Goal: Check status: Check status

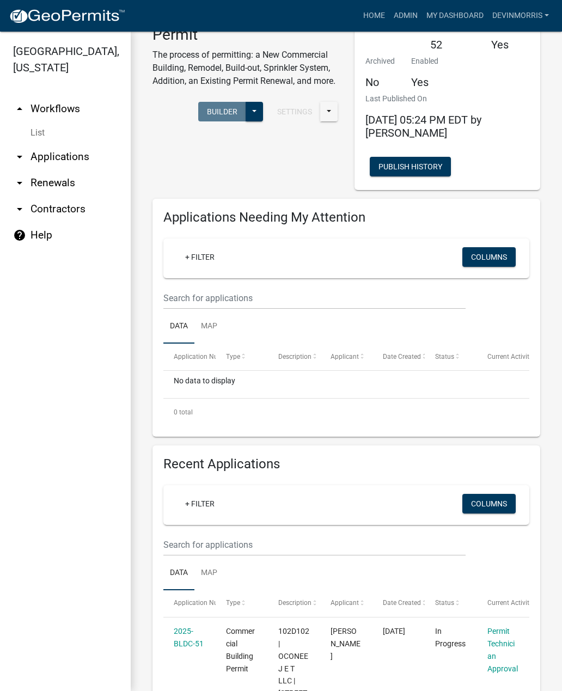
scroll to position [112, 0]
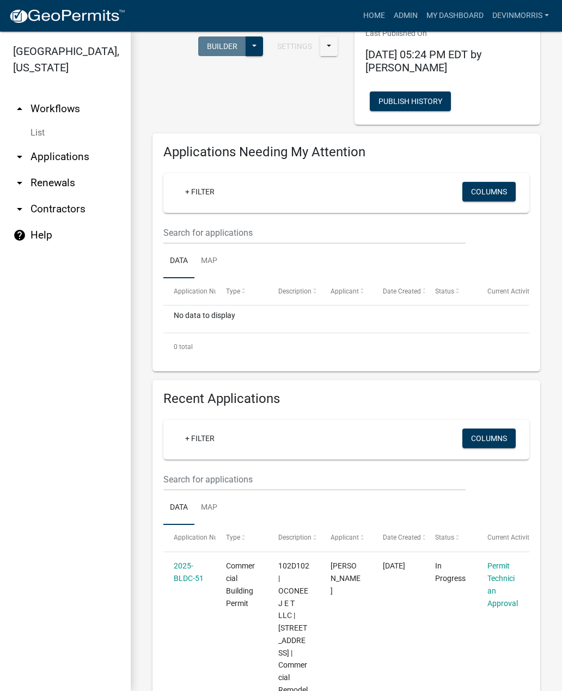
click at [37, 158] on link "arrow_drop_down Applications" at bounding box center [65, 157] width 131 height 26
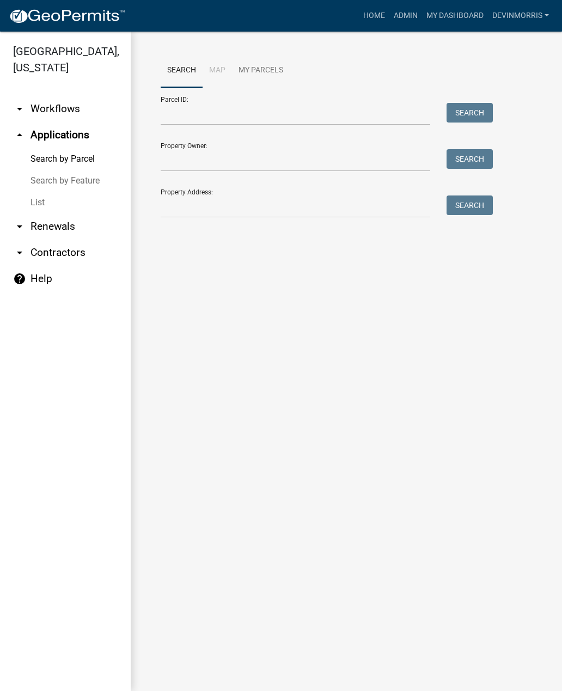
click at [23, 107] on icon "arrow_drop_down" at bounding box center [19, 108] width 13 height 13
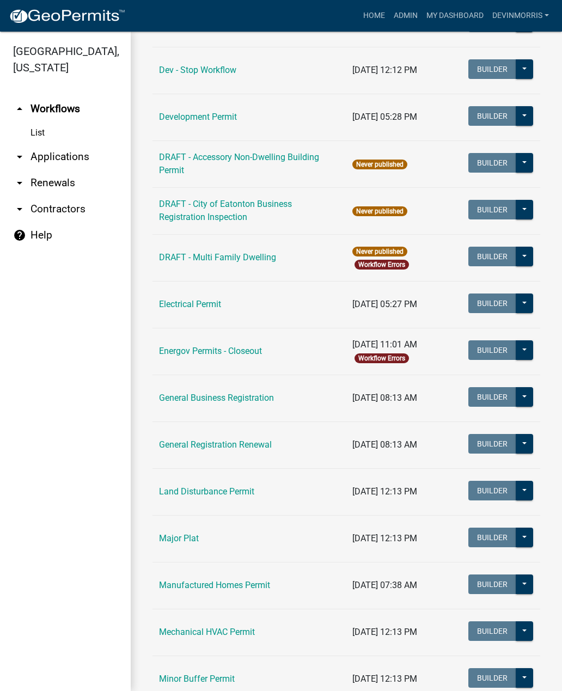
scroll to position [435, 0]
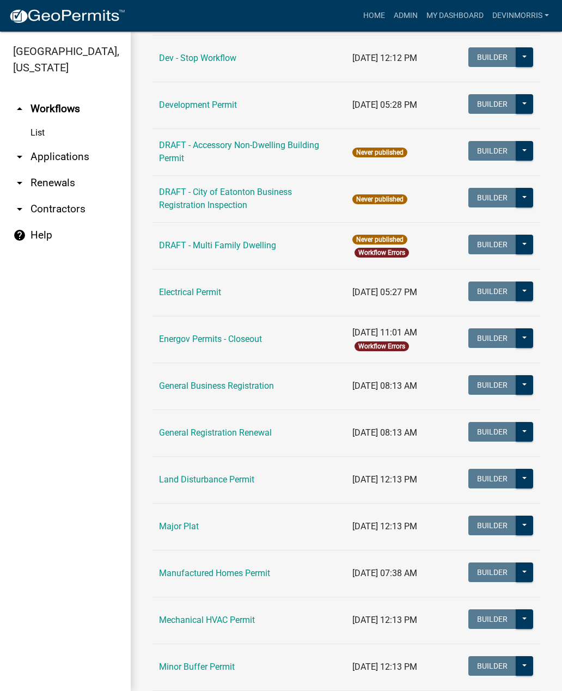
click at [245, 384] on link "General Business Registration" at bounding box center [216, 386] width 115 height 10
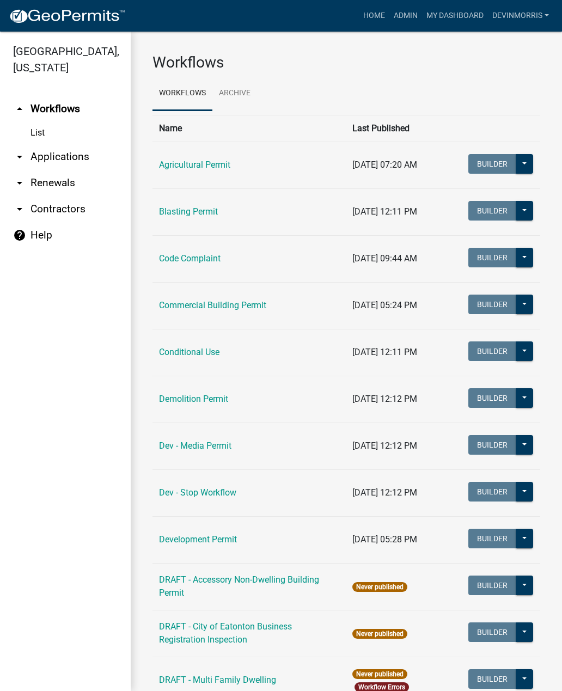
click at [236, 305] on link "Commercial Building Permit" at bounding box center [212, 305] width 107 height 10
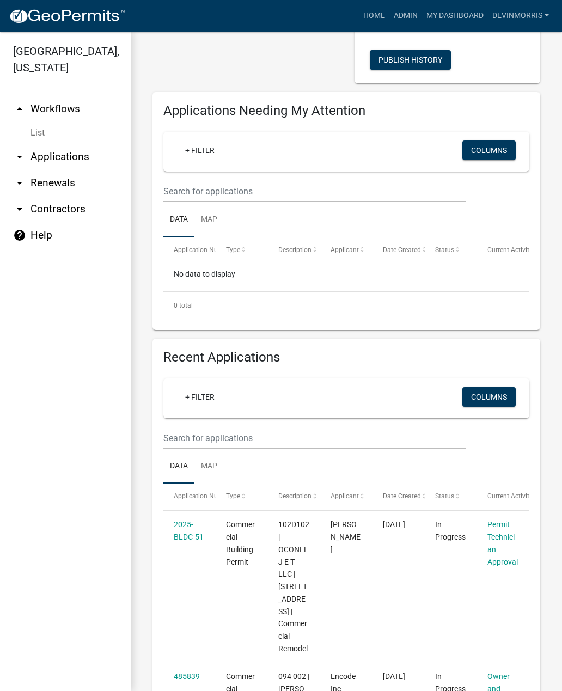
scroll to position [155, 0]
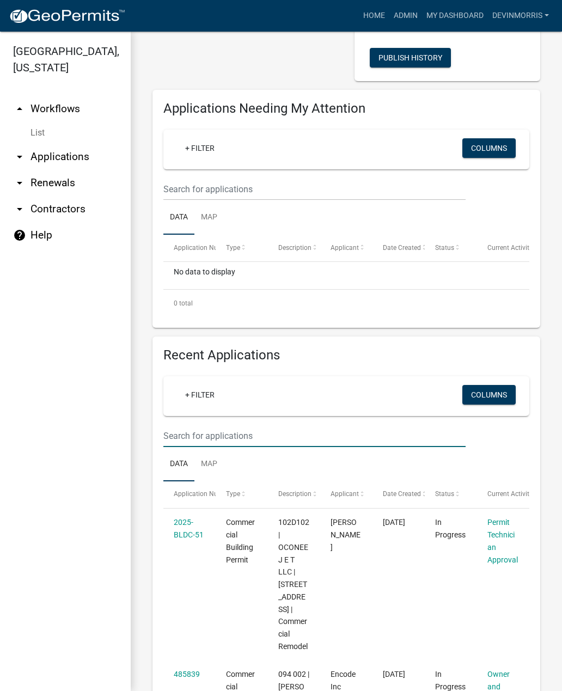
click at [290, 445] on input "text" at bounding box center [314, 436] width 302 height 22
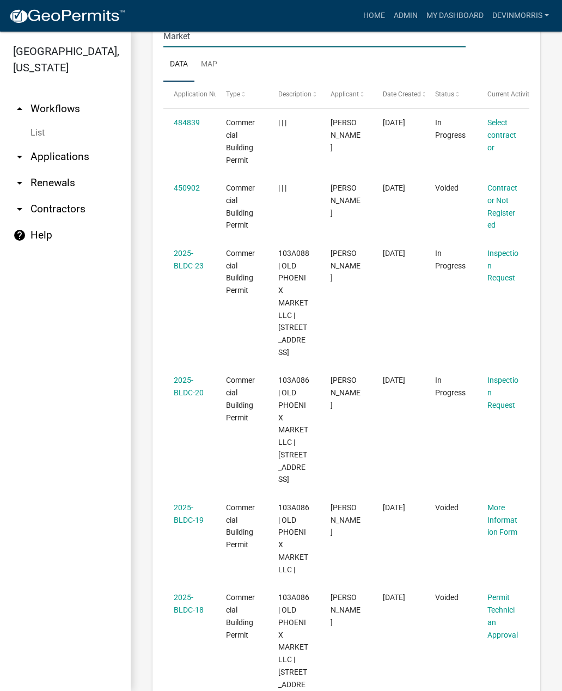
scroll to position [574, 0]
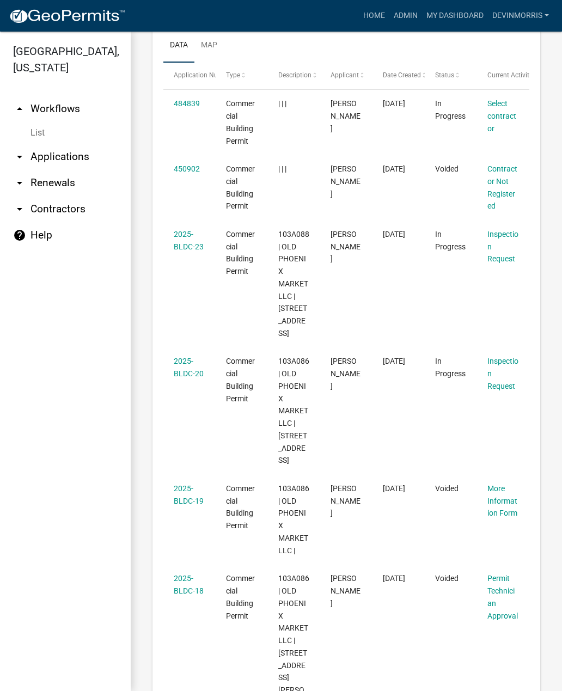
type input "Market"
click at [190, 378] on link "2025-BLDC-20" at bounding box center [189, 367] width 30 height 21
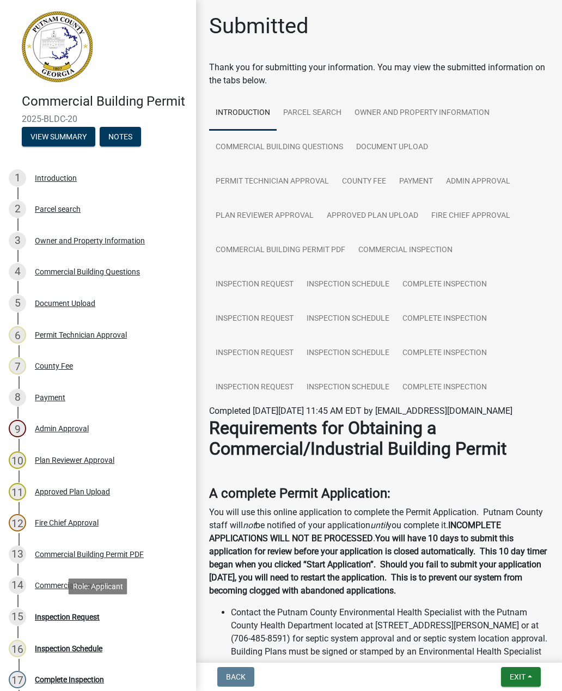
click at [92, 613] on div "Inspection Request" at bounding box center [67, 617] width 65 height 8
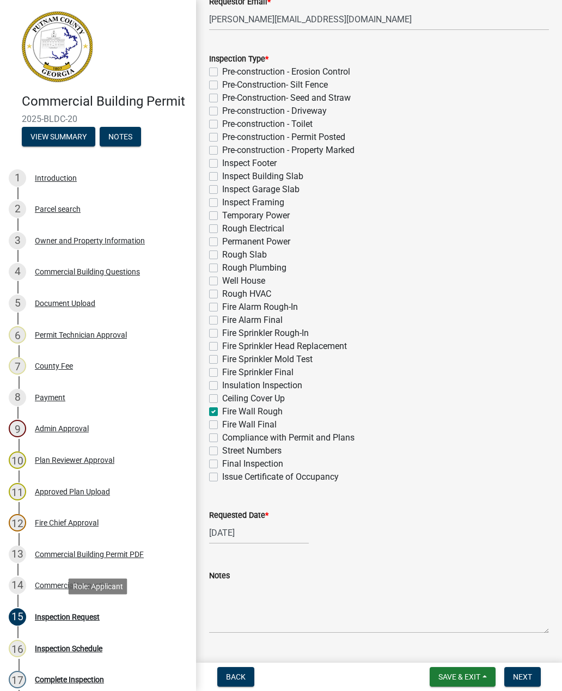
scroll to position [200, 0]
click at [66, 646] on div "Inspection Schedule" at bounding box center [69, 649] width 68 height 8
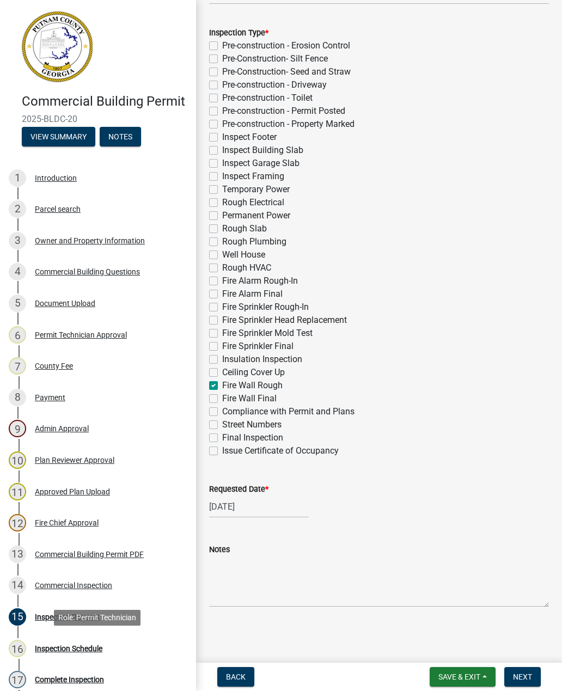
scroll to position [226, 0]
click at [71, 638] on link "16 Inspection Schedule" at bounding box center [98, 649] width 196 height 32
click at [48, 606] on link "15 Inspection Request" at bounding box center [98, 617] width 196 height 32
click at [59, 613] on div "Inspection Request" at bounding box center [67, 617] width 65 height 8
click at [54, 649] on div "Inspection Schedule" at bounding box center [69, 649] width 68 height 8
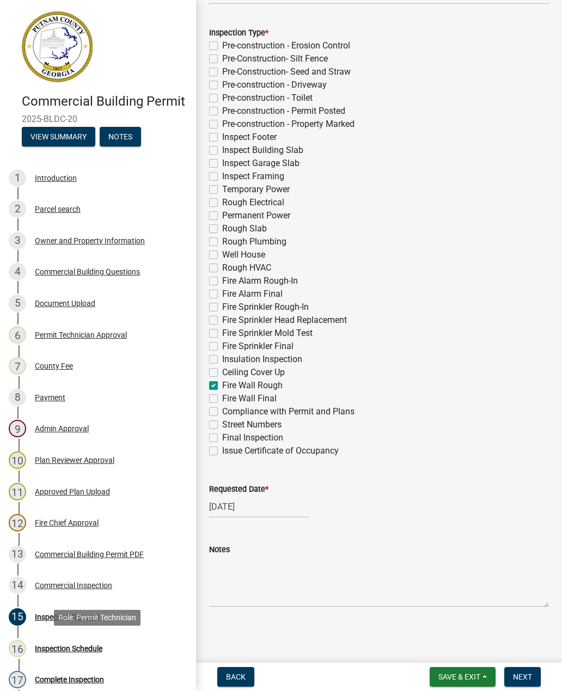
click at [51, 646] on div "Inspection Schedule" at bounding box center [69, 649] width 68 height 8
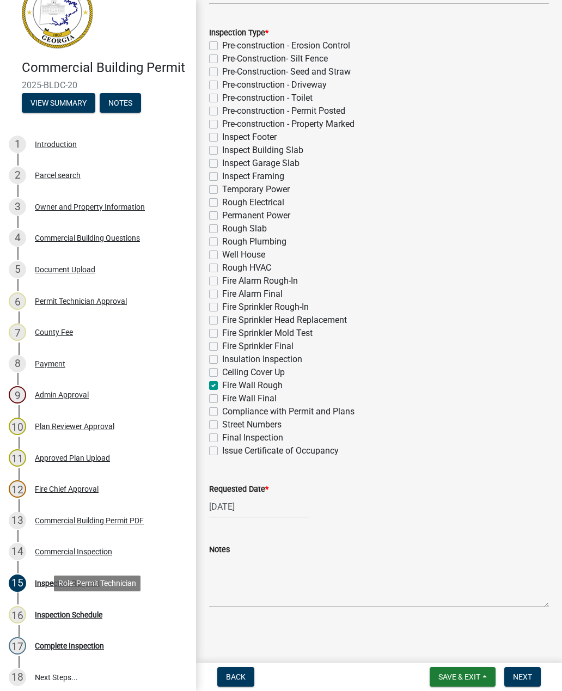
scroll to position [35, 0]
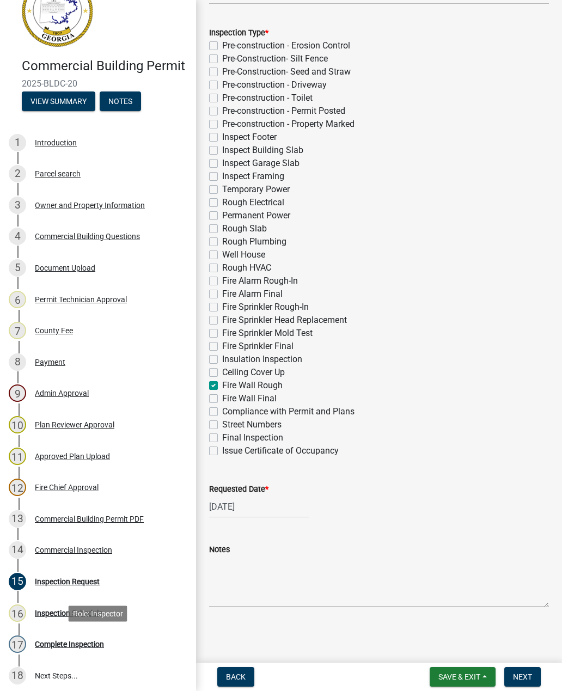
click at [49, 647] on div "Complete Inspection" at bounding box center [69, 645] width 69 height 8
click at [39, 606] on div "16 Inspection Schedule" at bounding box center [94, 613] width 170 height 17
click at [77, 614] on div "Inspection Schedule" at bounding box center [69, 614] width 68 height 8
click at [102, 610] on div "Inspection Schedule" at bounding box center [69, 614] width 68 height 8
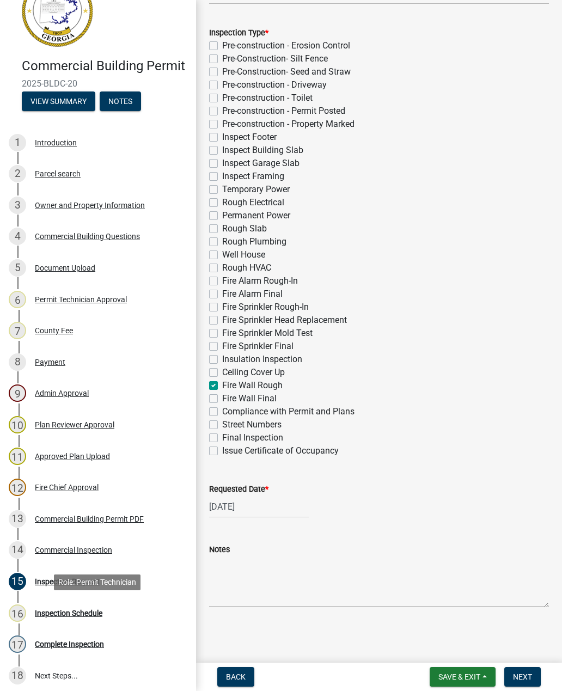
click at [112, 608] on div "16 Inspection Schedule" at bounding box center [94, 613] width 170 height 17
click at [127, 605] on div "16 Inspection Schedule" at bounding box center [94, 613] width 170 height 17
click at [534, 671] on button "Next" at bounding box center [522, 677] width 36 height 20
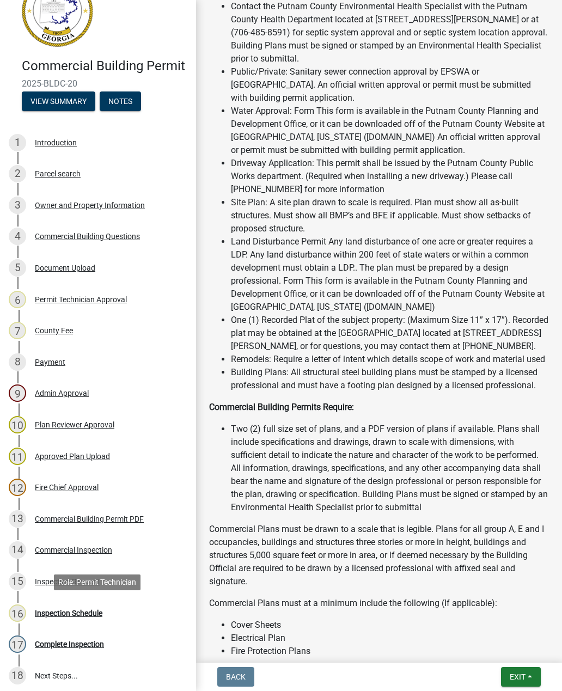
scroll to position [643, 0]
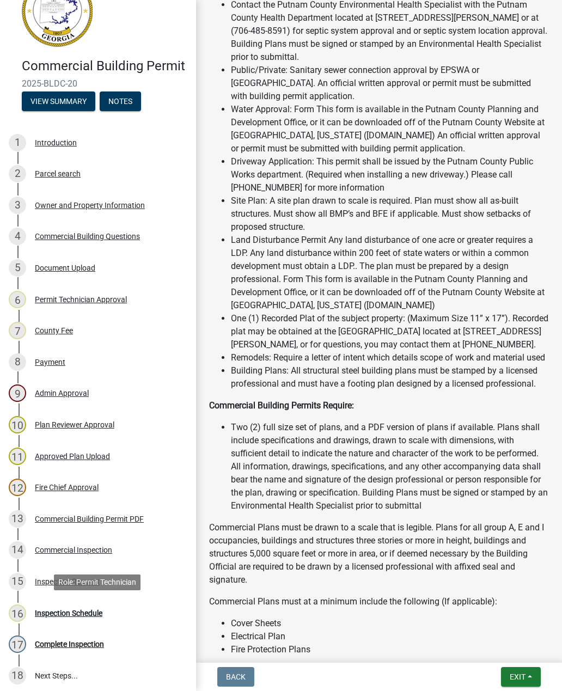
click at [86, 612] on div "Inspection Schedule" at bounding box center [69, 614] width 68 height 8
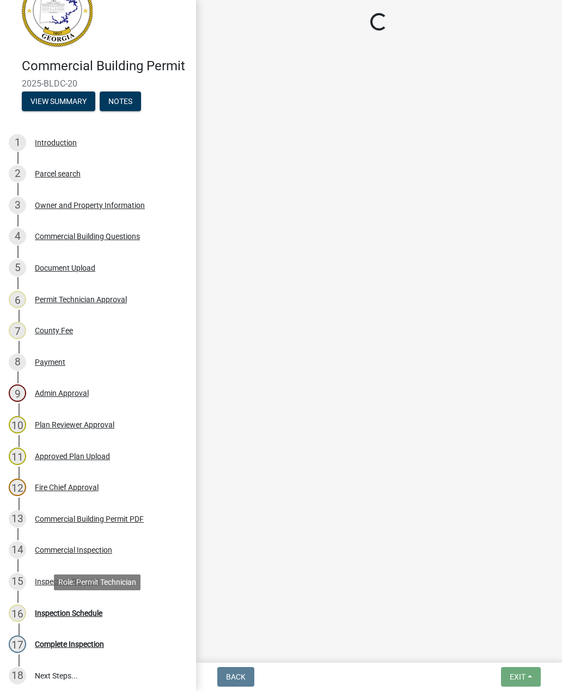
scroll to position [0, 0]
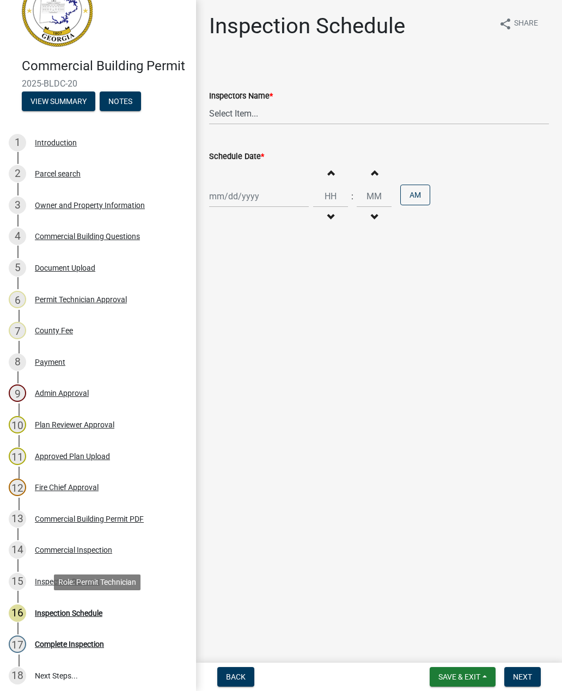
click at [52, 582] on div "Inspection Request" at bounding box center [67, 582] width 65 height 8
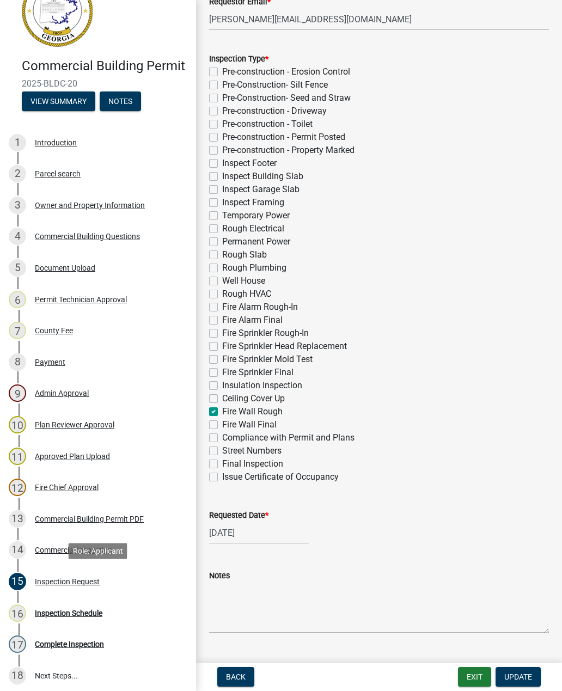
scroll to position [208, 0]
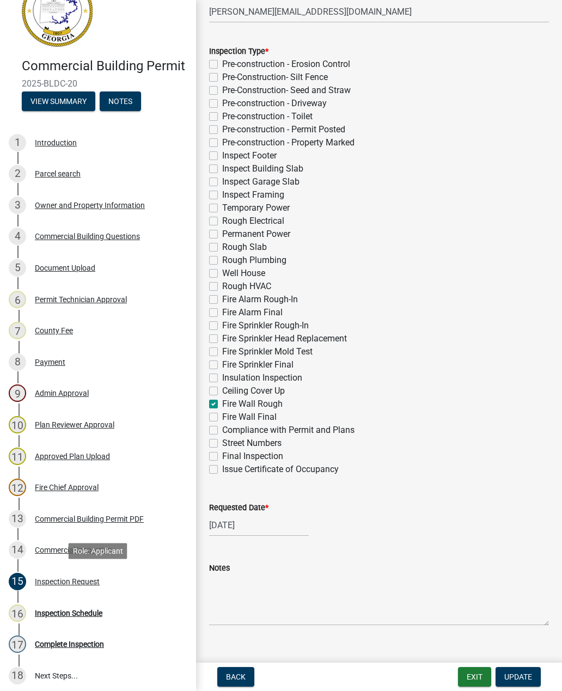
click at [89, 490] on div "Fire Chief Approval" at bounding box center [67, 488] width 64 height 8
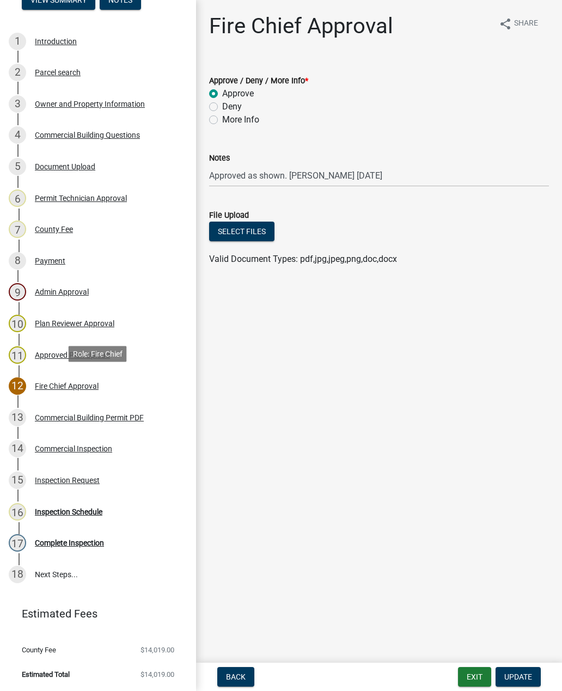
scroll to position [137, 0]
click at [472, 675] on button "Exit" at bounding box center [474, 677] width 33 height 20
